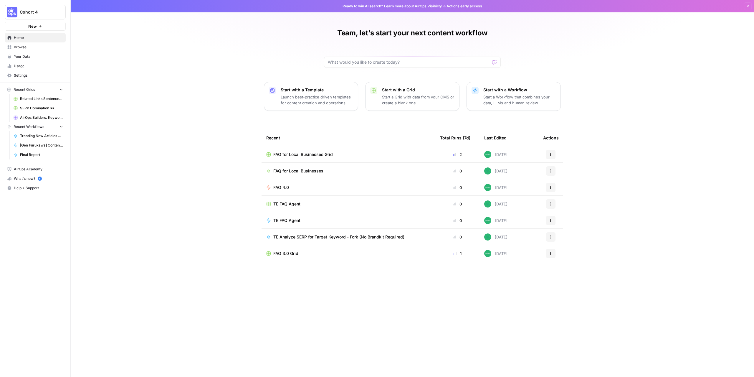
click at [299, 156] on span "FAQ for Local Businesses Grid" at bounding box center [302, 154] width 59 height 6
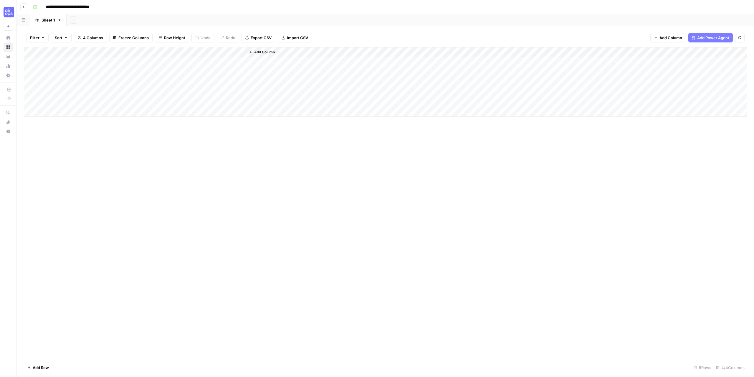
click at [44, 81] on div "Add Column" at bounding box center [385, 81] width 723 height 69
click at [167, 82] on div "Add Column" at bounding box center [385, 81] width 723 height 69
click at [179, 80] on div "Add Column" at bounding box center [385, 81] width 723 height 69
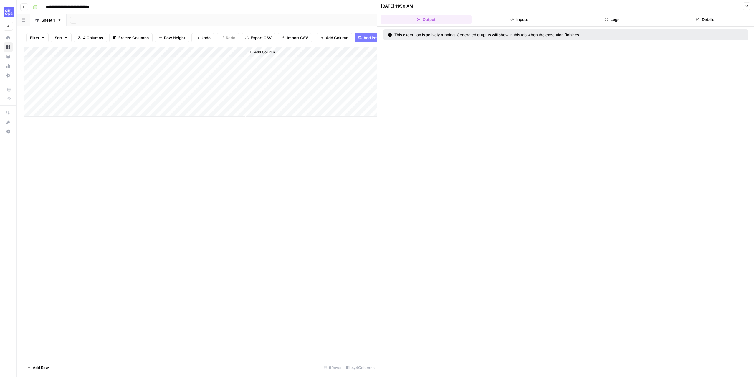
click at [619, 19] on button "Logs" at bounding box center [612, 19] width 91 height 9
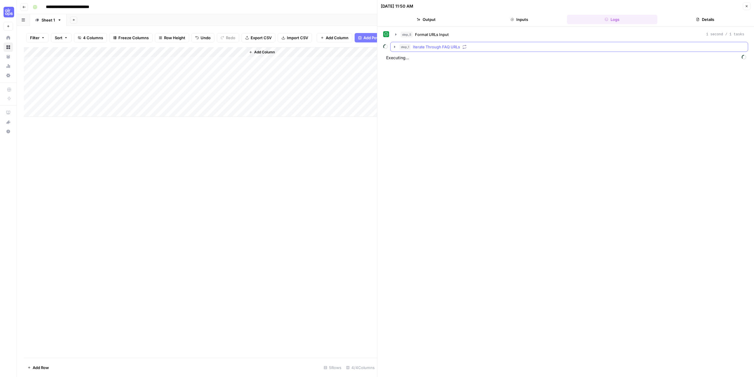
click at [393, 48] on icon "button" at bounding box center [394, 46] width 5 height 5
click at [407, 59] on icon "button" at bounding box center [407, 59] width 5 height 5
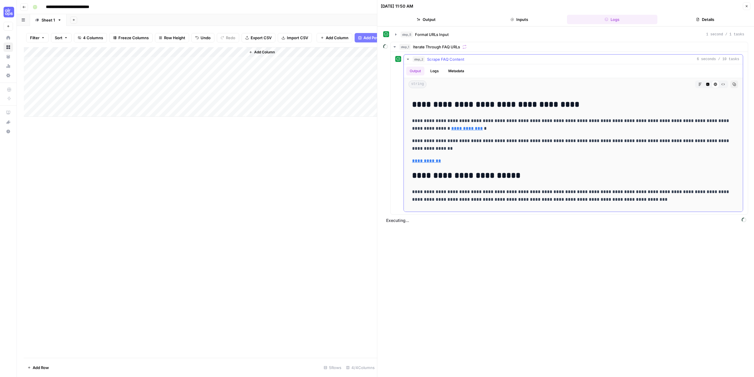
scroll to position [1030, 0]
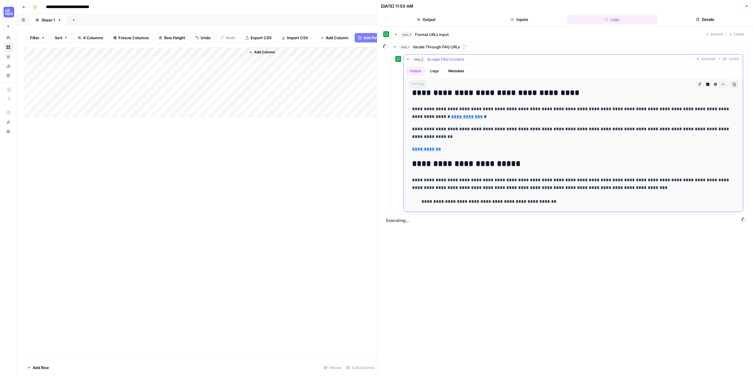
click at [407, 60] on icon "button" at bounding box center [407, 59] width 5 height 5
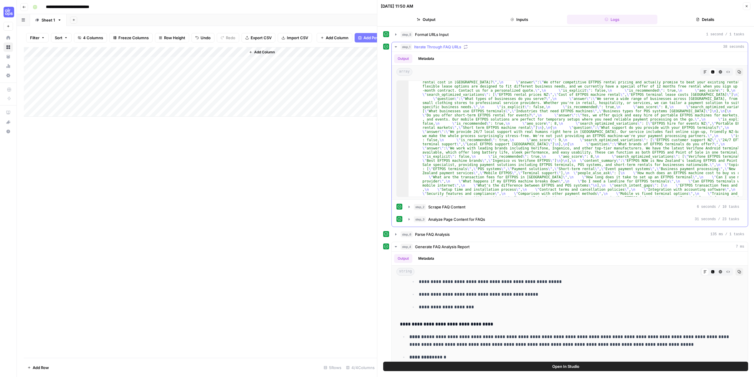
scroll to position [0, 0]
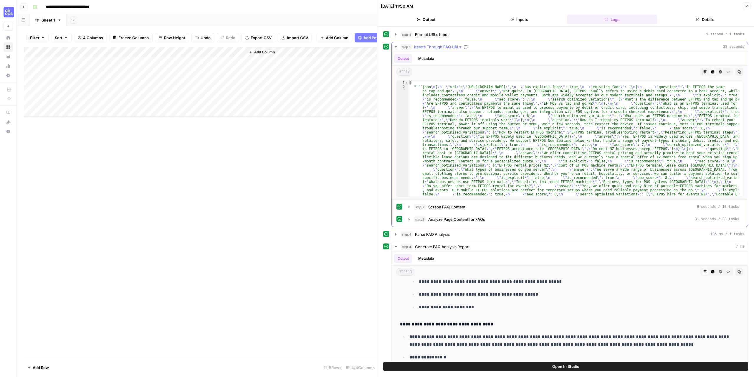
click at [394, 47] on icon "button" at bounding box center [395, 46] width 5 height 5
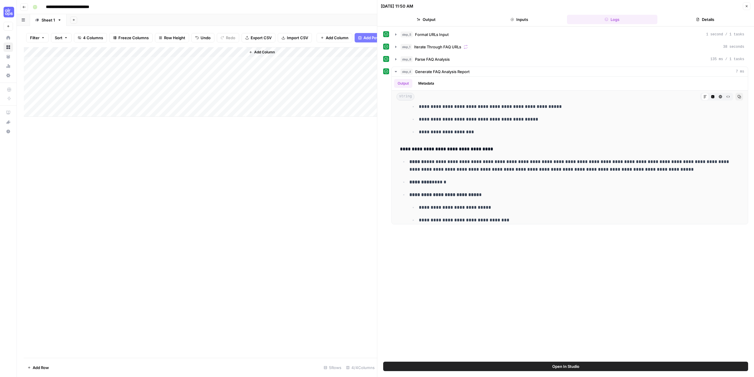
click at [179, 55] on div "Add Column" at bounding box center [200, 81] width 353 height 69
click at [167, 113] on span "Edit Workflow" at bounding box center [177, 114] width 52 height 6
click at [239, 84] on div "Add Column" at bounding box center [200, 81] width 353 height 69
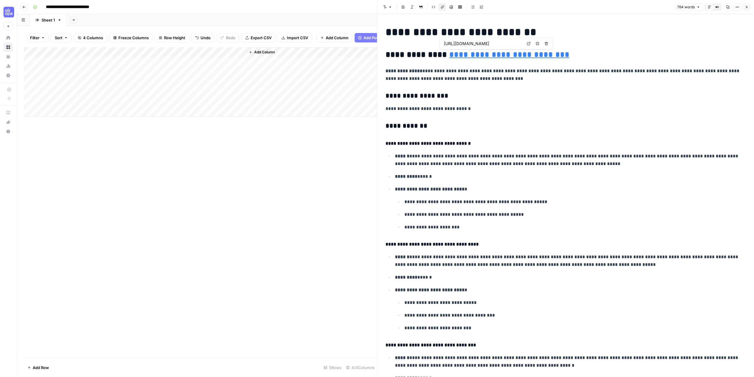
click at [495, 57] on link "**********" at bounding box center [509, 54] width 120 height 8
drag, startPoint x: 564, startPoint y: 54, endPoint x: 443, endPoint y: 51, distance: 120.8
click at [443, 51] on h2 "**********" at bounding box center [563, 54] width 356 height 9
copy link "**********"
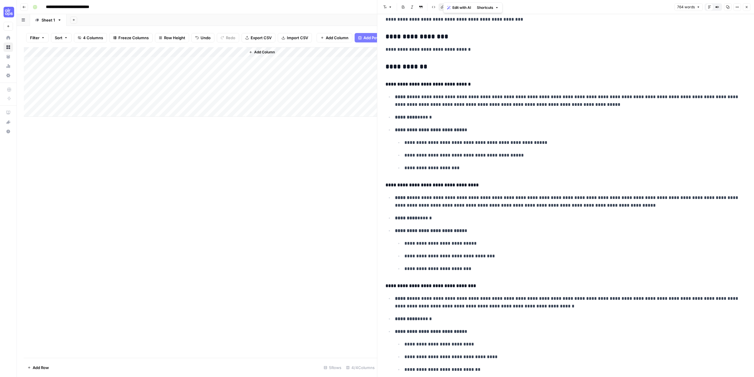
scroll to position [59, 0]
drag, startPoint x: 395, startPoint y: 117, endPoint x: 430, endPoint y: 119, distance: 35.4
click at [430, 119] on p "********* ******" at bounding box center [568, 118] width 346 height 8
click at [446, 107] on p "**********" at bounding box center [568, 100] width 346 height 15
click at [450, 138] on li "**********" at bounding box center [569, 149] width 352 height 46
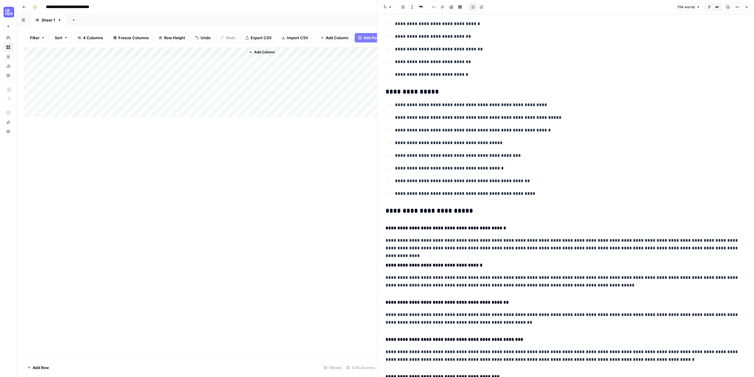
scroll to position [707, 0]
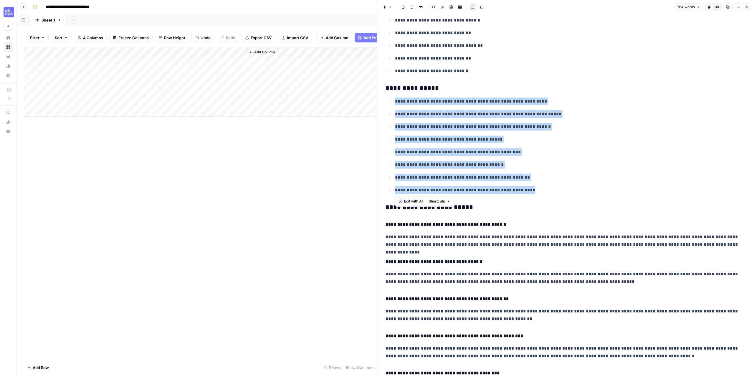
drag, startPoint x: 531, startPoint y: 190, endPoint x: 395, endPoint y: 100, distance: 163.1
click at [395, 100] on ul "**********" at bounding box center [565, 145] width 360 height 97
click at [449, 111] on p "**********" at bounding box center [568, 114] width 346 height 8
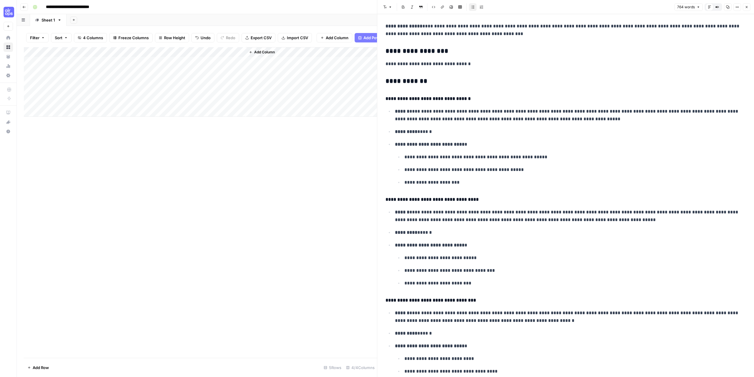
scroll to position [0, 0]
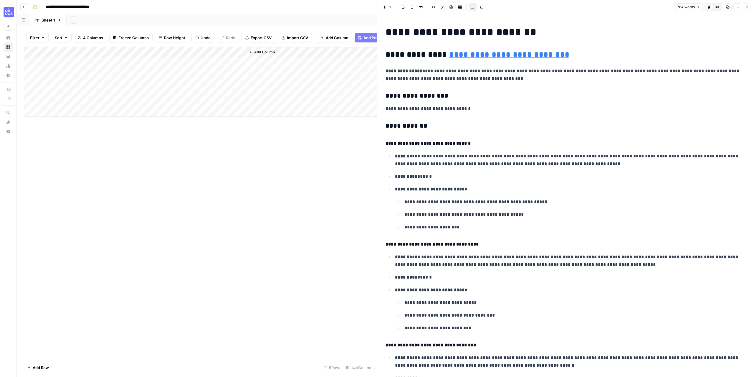
click at [241, 201] on div "Add Column" at bounding box center [200, 202] width 353 height 310
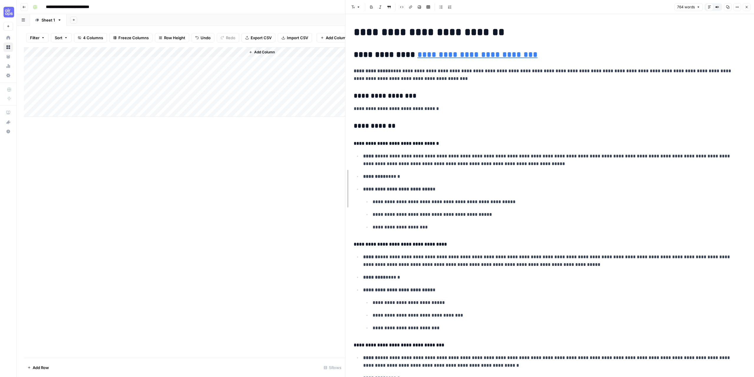
drag, startPoint x: 352, startPoint y: 140, endPoint x: 346, endPoint y: 141, distance: 6.2
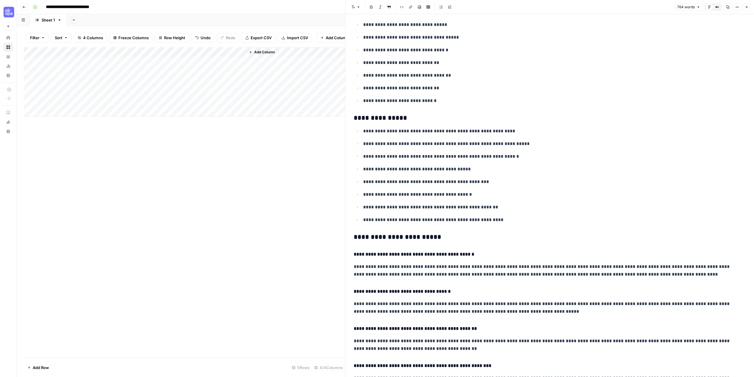
scroll to position [762, 0]
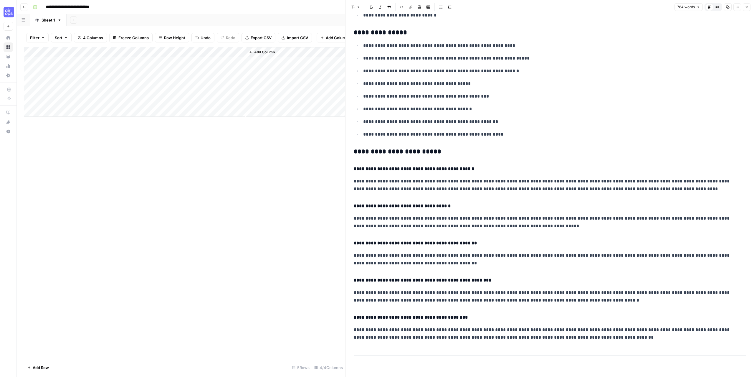
click at [305, 186] on div "Add Column" at bounding box center [184, 202] width 321 height 310
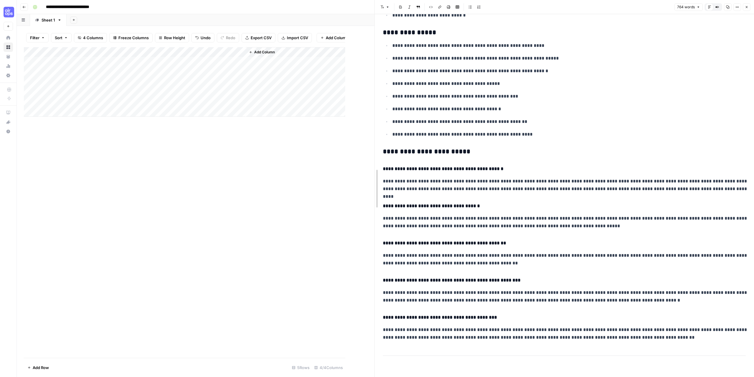
drag, startPoint x: 346, startPoint y: 110, endPoint x: 381, endPoint y: 123, distance: 37.1
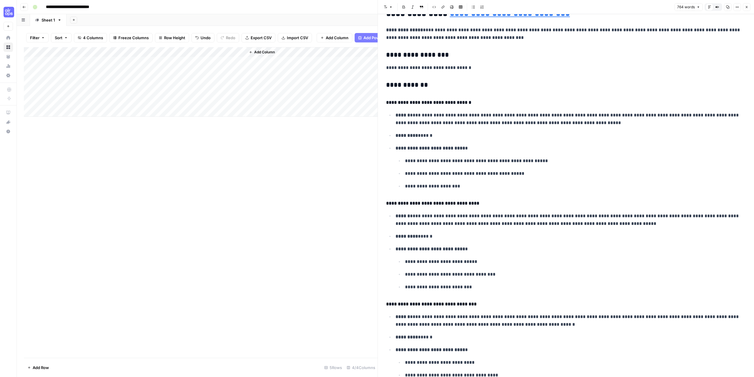
scroll to position [0, 0]
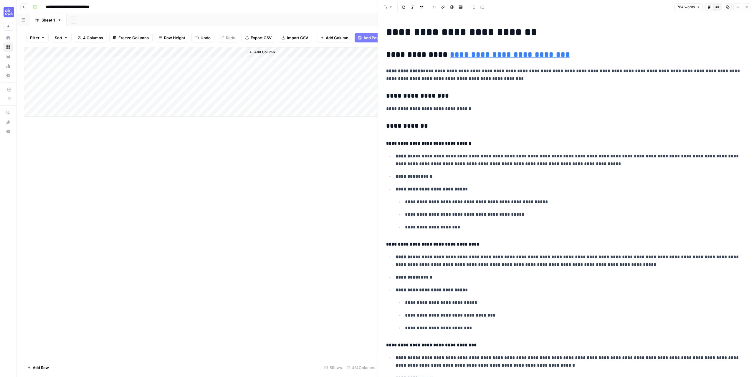
click at [249, 223] on div "Add Column" at bounding box center [201, 202] width 354 height 310
click at [746, 7] on icon "button" at bounding box center [746, 7] width 2 height 2
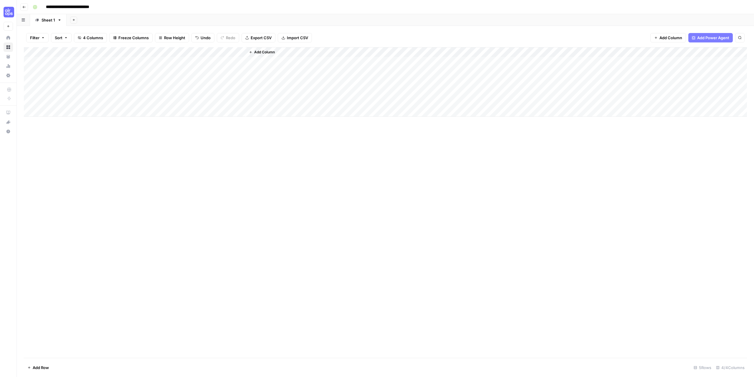
click at [24, 8] on icon "button" at bounding box center [24, 7] width 4 height 4
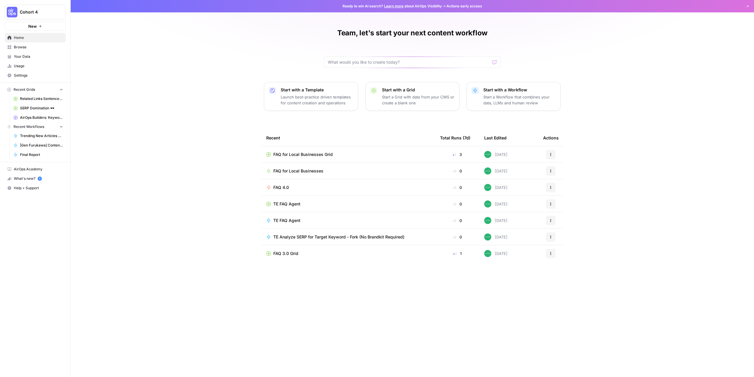
click at [26, 44] on span "Browse" at bounding box center [38, 46] width 49 height 5
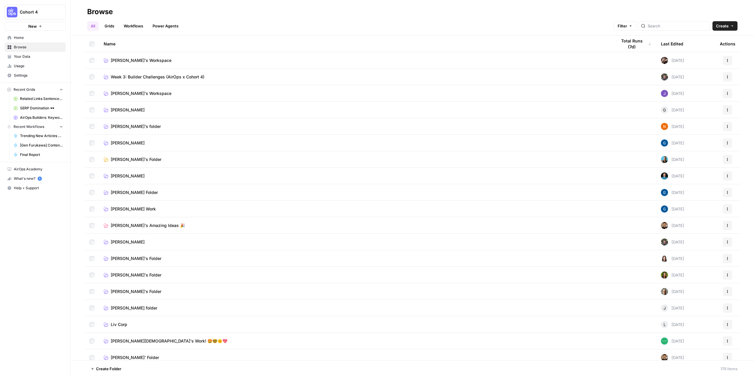
click at [137, 340] on span "[PERSON_NAME][DEMOGRAPHIC_DATA]'s Work! 🤩🤓🌞💖" at bounding box center [169, 341] width 117 height 6
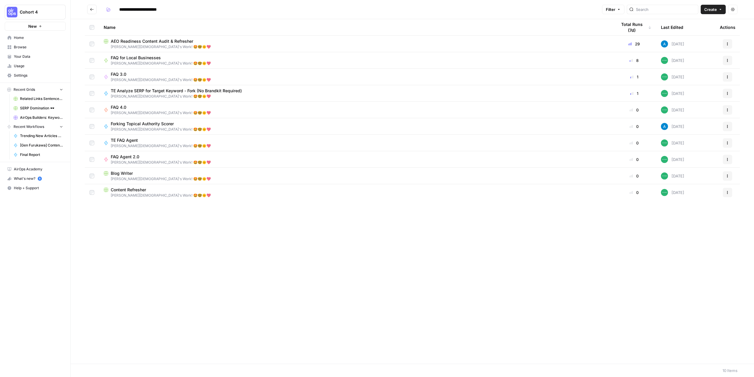
click at [129, 42] on span "AEO Readiness Content Audit & Refresher" at bounding box center [152, 41] width 82 height 6
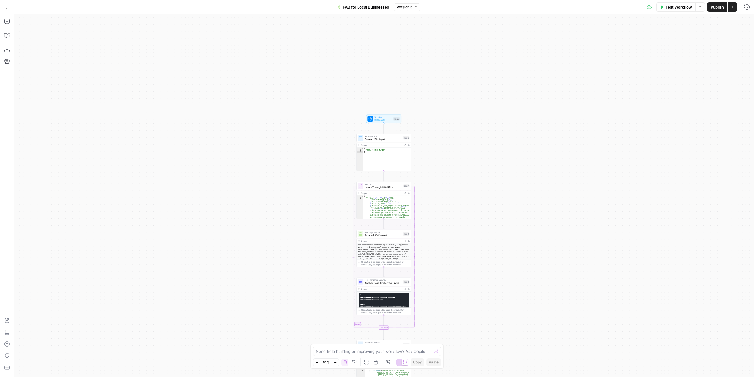
drag, startPoint x: 464, startPoint y: 108, endPoint x: 465, endPoint y: 187, distance: 78.3
click at [465, 186] on div "Workflow Set Inputs Inputs Run Code · Python Format URLs Input Step 5 Output Ex…" at bounding box center [384, 195] width 740 height 362
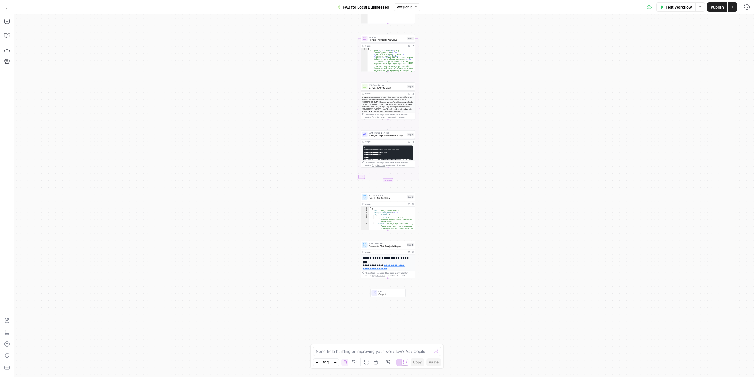
drag, startPoint x: 465, startPoint y: 247, endPoint x: 474, endPoint y: 138, distance: 109.6
click at [472, 96] on div "Workflow Set Inputs Inputs Run Code · Python Format URLs Input Step 5 Output Ex…" at bounding box center [384, 195] width 740 height 362
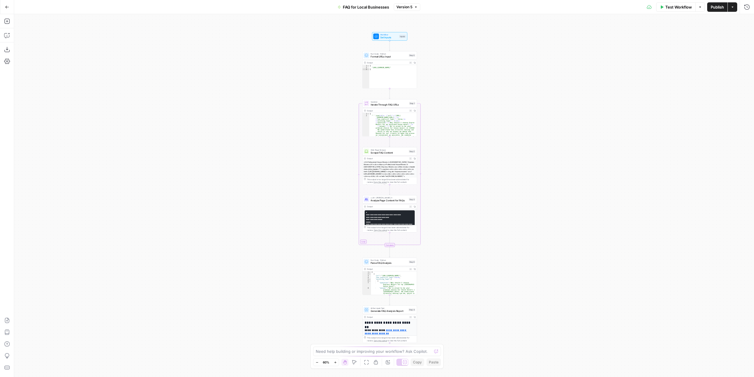
drag, startPoint x: 481, startPoint y: 206, endPoint x: 483, endPoint y: 282, distance: 75.7
click at [484, 284] on div "Workflow Set Inputs Inputs Run Code · Python Format URLs Input Step 5 Output Ex…" at bounding box center [384, 195] width 740 height 362
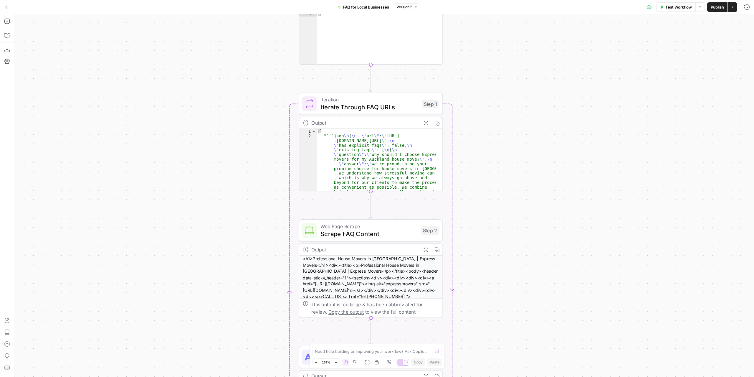
drag, startPoint x: 480, startPoint y: 130, endPoint x: 507, endPoint y: 151, distance: 34.3
click at [507, 151] on div "Workflow Set Inputs Inputs Run Code · Python Format URLs Input Step 5 Output Ex…" at bounding box center [384, 195] width 740 height 362
click at [4, 38] on icon "button" at bounding box center [7, 35] width 6 height 6
click at [48, 354] on textarea at bounding box center [68, 356] width 91 height 6
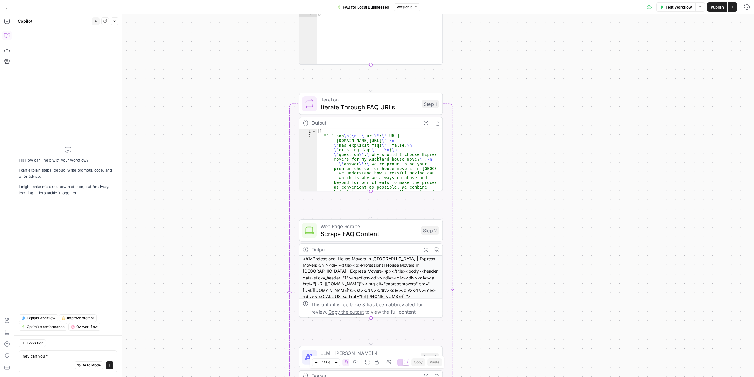
type textarea "hey can you fi"
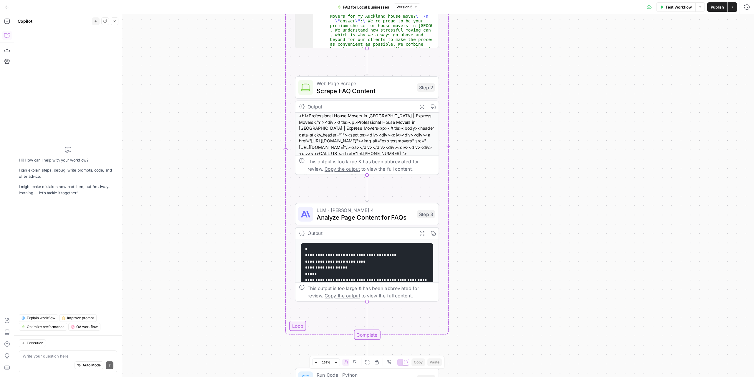
drag, startPoint x: 534, startPoint y: 161, endPoint x: 531, endPoint y: 69, distance: 91.6
click at [533, 67] on div "Workflow Set Inputs Inputs Run Code · Python Format URLs Input Step 5 Output Ex…" at bounding box center [384, 195] width 740 height 362
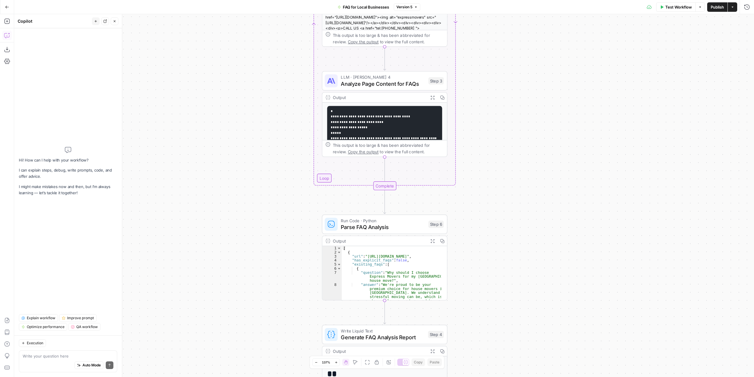
drag, startPoint x: 517, startPoint y: 222, endPoint x: 496, endPoint y: 119, distance: 105.4
click at [499, 97] on div "Workflow Set Inputs Inputs Run Code · Python Format URLs Input Step 5 Output Ex…" at bounding box center [384, 195] width 740 height 362
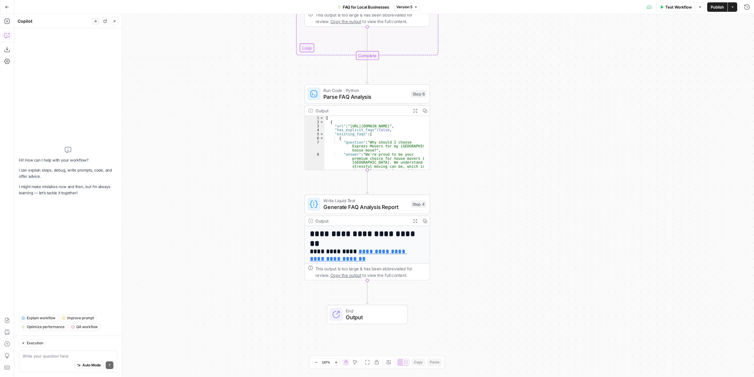
drag, startPoint x: 490, startPoint y: 95, endPoint x: 491, endPoint y: 40, distance: 55.4
click at [491, 44] on div "Workflow Set Inputs Inputs Run Code · Python Format URLs Input Step 5 Output Ex…" at bounding box center [384, 195] width 740 height 362
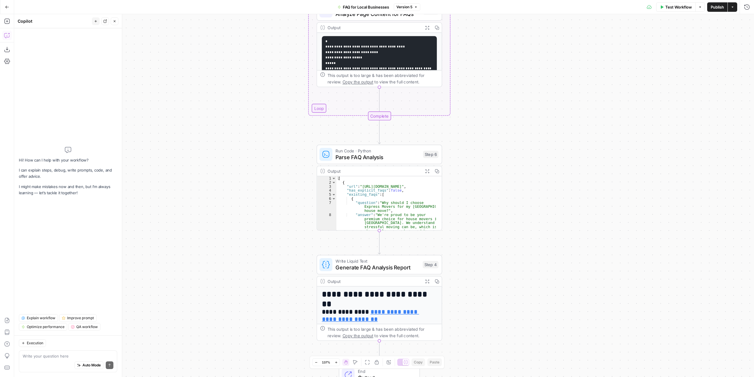
drag, startPoint x: 502, startPoint y: 152, endPoint x: 500, endPoint y: 160, distance: 8.0
click at [507, 208] on div "Workflow Set Inputs Inputs Run Code · Python Format URLs Input Step 5 Output Ex…" at bounding box center [384, 195] width 740 height 362
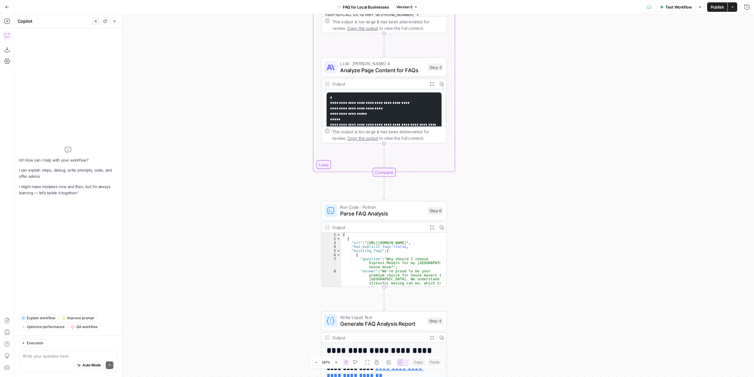
drag, startPoint x: 486, startPoint y: 119, endPoint x: 495, endPoint y: 226, distance: 107.9
click at [495, 226] on div "Workflow Set Inputs Inputs Run Code · Python Format URLs Input Step 5 Output Ex…" at bounding box center [384, 195] width 740 height 362
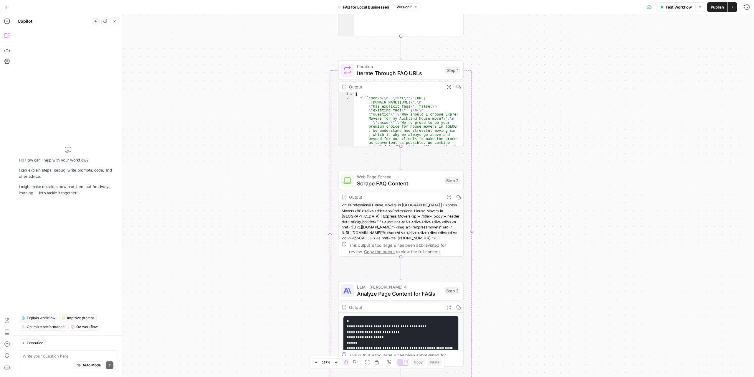
drag, startPoint x: 521, startPoint y: 125, endPoint x: 525, endPoint y: 199, distance: 74.6
click at [527, 261] on div "Workflow Set Inputs Inputs Run Code · Python Format URLs Input Step 5 Output Ex…" at bounding box center [384, 195] width 740 height 362
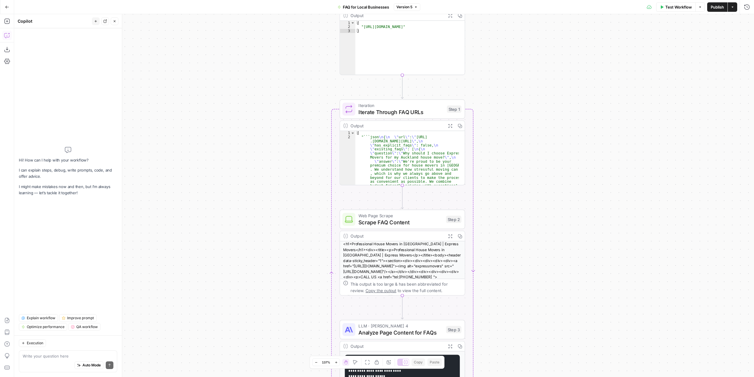
drag, startPoint x: 526, startPoint y: 190, endPoint x: 500, endPoint y: 289, distance: 101.3
click at [503, 291] on div "Workflow Set Inputs Inputs Run Code · Python Format URLs Input Step 5 Output Ex…" at bounding box center [384, 195] width 740 height 362
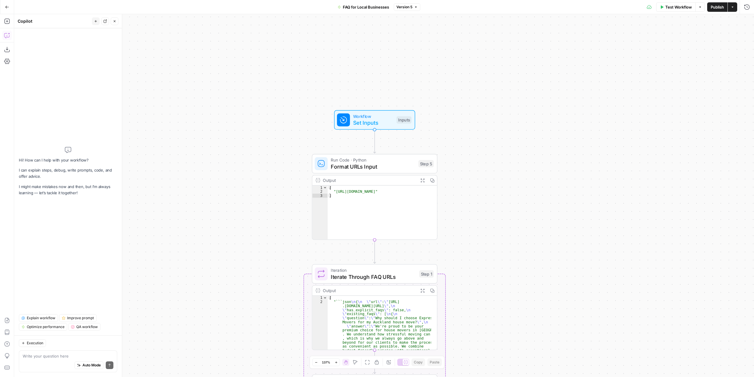
drag, startPoint x: 493, startPoint y: 222, endPoint x: 488, endPoint y: 284, distance: 61.4
click at [488, 284] on div "Workflow Set Inputs Inputs Run Code · Python Format URLs Input Step 5 Output Ex…" at bounding box center [384, 195] width 740 height 362
drag, startPoint x: 507, startPoint y: 209, endPoint x: 507, endPoint y: 206, distance: 3.3
click at [507, 207] on div "Workflow Set Inputs Inputs Run Code · Python Format URLs Input Step 5 Output Ex…" at bounding box center [384, 195] width 740 height 362
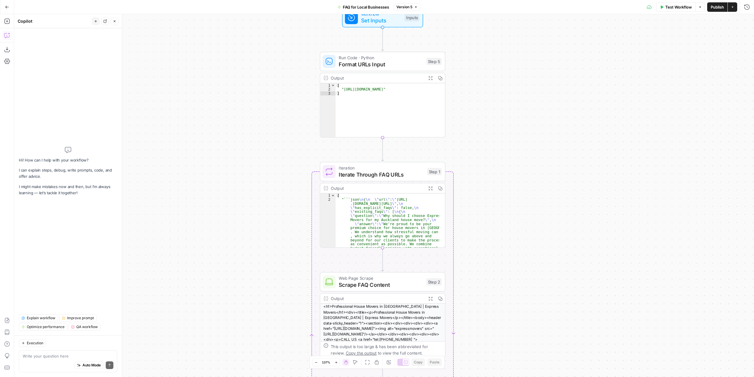
click at [509, 251] on div "Workflow Set Inputs Inputs Run Code · Python Format URLs Input Step 5 Output Ex…" at bounding box center [384, 195] width 740 height 362
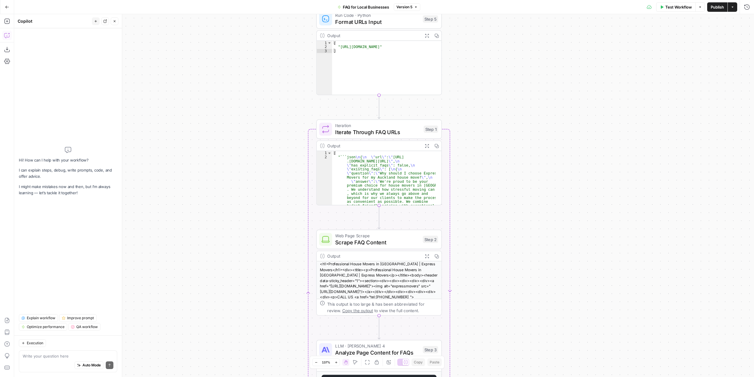
drag, startPoint x: 516, startPoint y: 306, endPoint x: 517, endPoint y: 256, distance: 50.1
click at [517, 252] on div "Workflow Set Inputs Inputs Run Code · Python Format URLs Input Step 5 Output Ex…" at bounding box center [384, 195] width 740 height 362
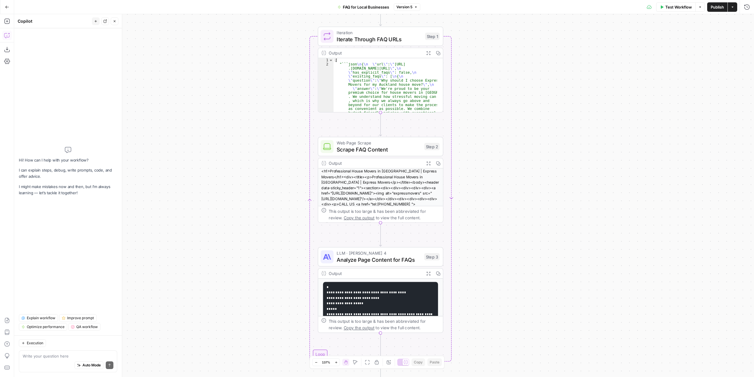
drag, startPoint x: 518, startPoint y: 263, endPoint x: 519, endPoint y: 241, distance: 21.8
click at [519, 241] on div "Workflow Set Inputs Inputs Run Code · Python Format URLs Input Step 5 Output Ex…" at bounding box center [384, 195] width 740 height 362
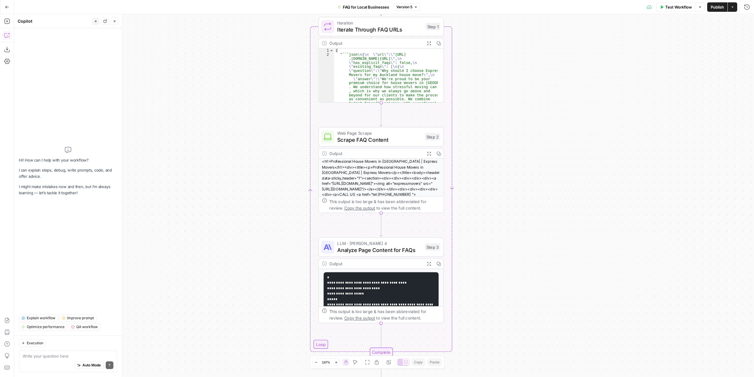
click at [522, 232] on div "Workflow Set Inputs Inputs Run Code · Python Format URLs Input Step 5 Output Ex…" at bounding box center [384, 195] width 740 height 362
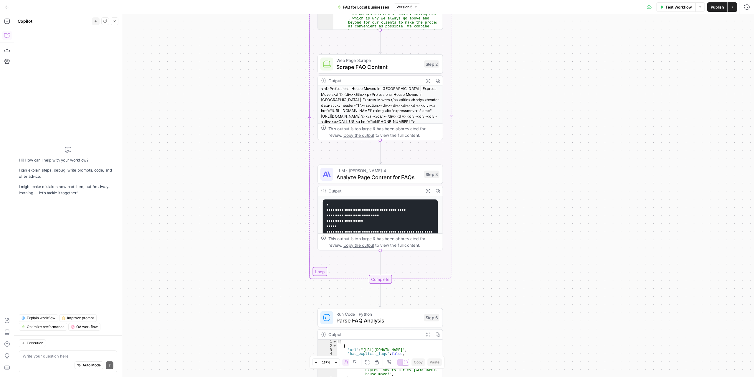
drag, startPoint x: 524, startPoint y: 246, endPoint x: 526, endPoint y: 219, distance: 27.5
click at [526, 219] on div "Workflow Set Inputs Inputs Run Code · Python Format URLs Input Step 5 Output Ex…" at bounding box center [384, 195] width 740 height 362
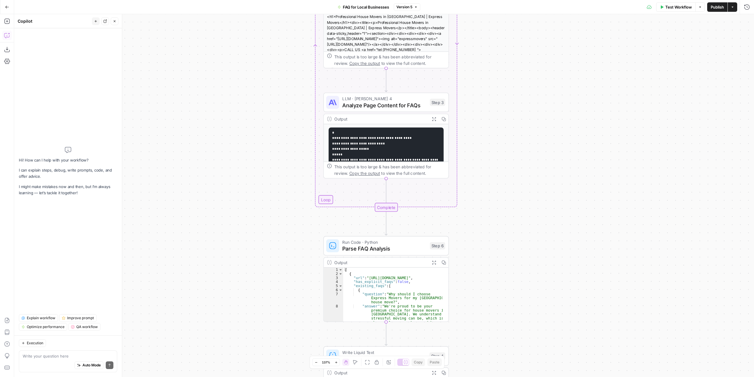
drag, startPoint x: 522, startPoint y: 228, endPoint x: 521, endPoint y: 175, distance: 53.0
click at [526, 160] on div "Workflow Set Inputs Inputs Run Code · Python Format URLs Input Step 5 Output Ex…" at bounding box center [384, 195] width 740 height 362
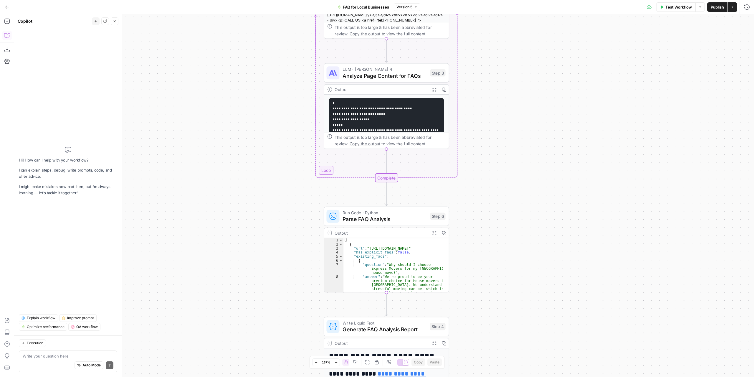
drag, startPoint x: 514, startPoint y: 186, endPoint x: 513, endPoint y: 120, distance: 66.0
click at [513, 120] on div "Workflow Set Inputs Inputs Run Code · Python Format URLs Input Step 5 Output Ex…" at bounding box center [384, 195] width 740 height 362
